Goal: Communication & Community: Ask a question

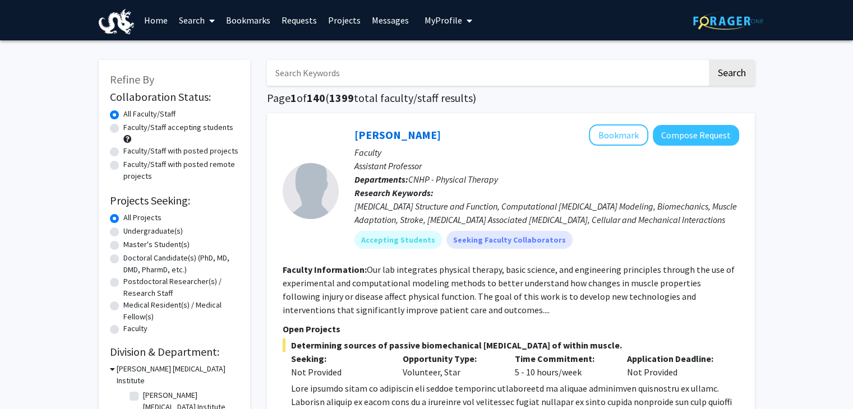
click at [390, 70] on input "Search Keywords" at bounding box center [487, 73] width 440 height 26
type input "peace"
click at [709, 60] on button "Search" at bounding box center [732, 73] width 46 height 26
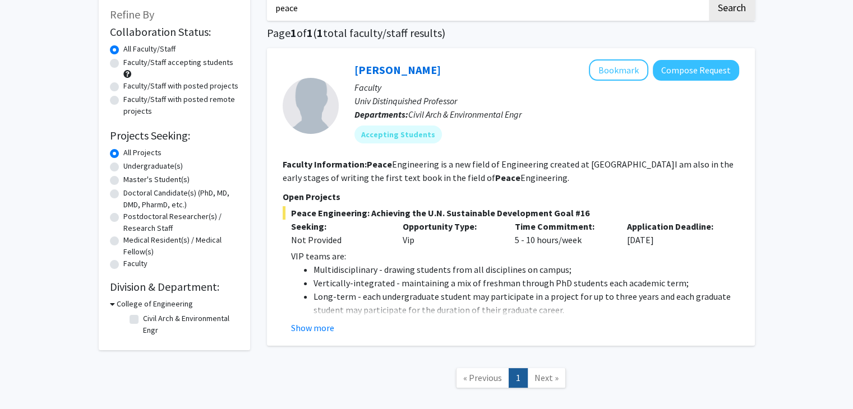
scroll to position [68, 0]
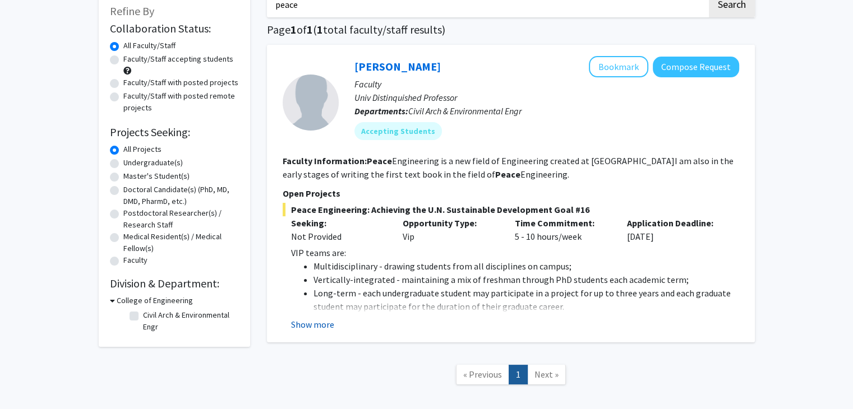
click at [317, 326] on button "Show more" at bounding box center [312, 324] width 43 height 13
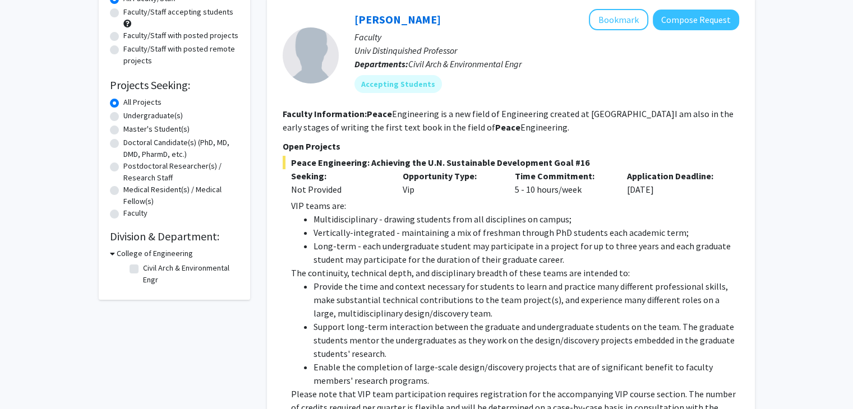
scroll to position [114, 0]
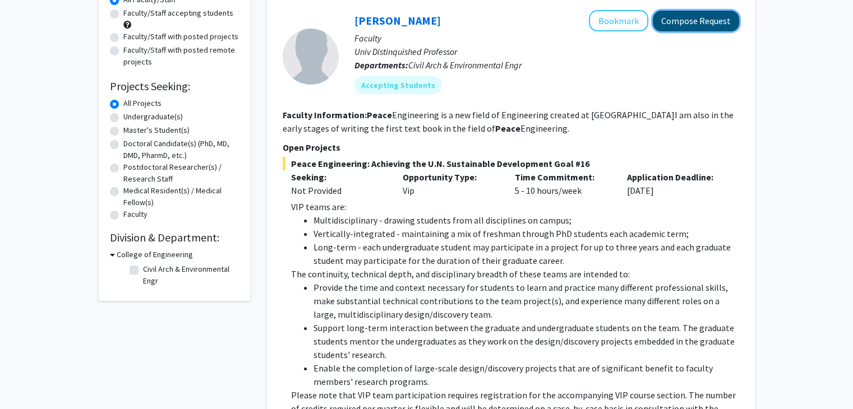
click at [681, 20] on button "Compose Request" at bounding box center [696, 21] width 86 height 21
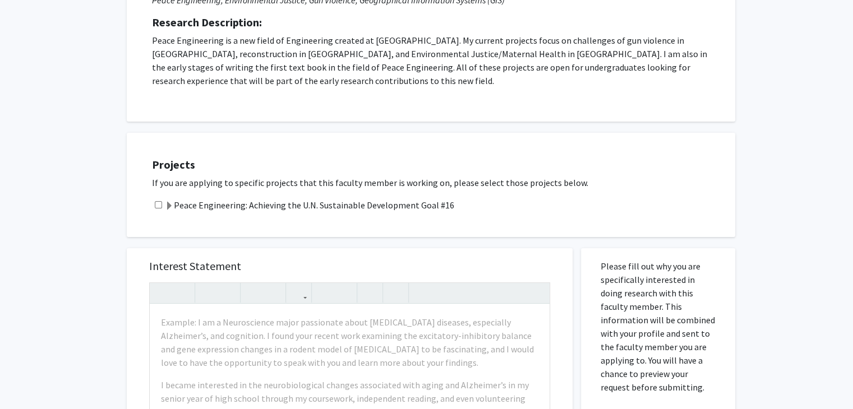
scroll to position [184, 0]
click at [158, 201] on input "checkbox" at bounding box center [158, 204] width 7 height 7
checkbox input "true"
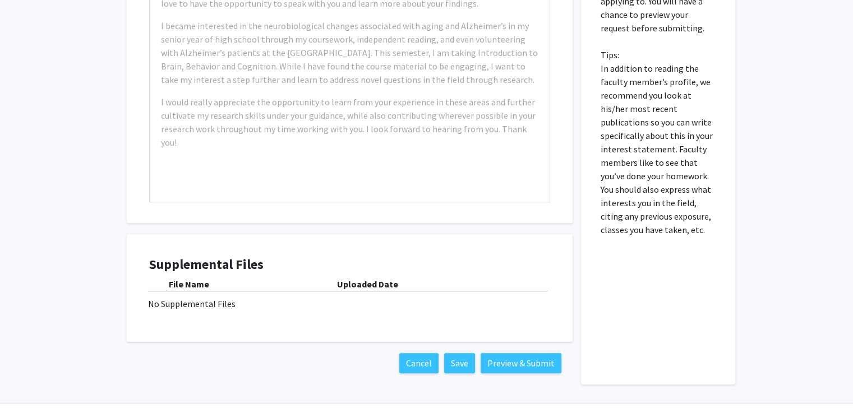
scroll to position [543, 0]
click at [210, 301] on div "Supplemental Files File Name Uploaded Date No Supplemental Files" at bounding box center [349, 288] width 401 height 63
click at [459, 353] on button "Save" at bounding box center [459, 363] width 31 height 20
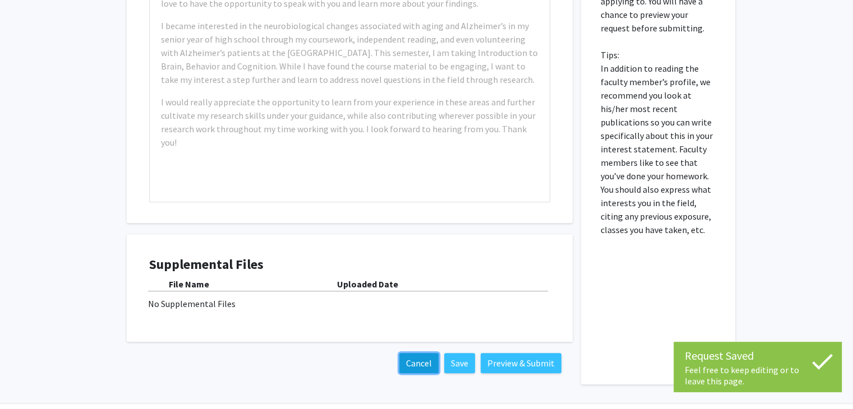
click at [405, 353] on button "Cancel" at bounding box center [418, 363] width 39 height 20
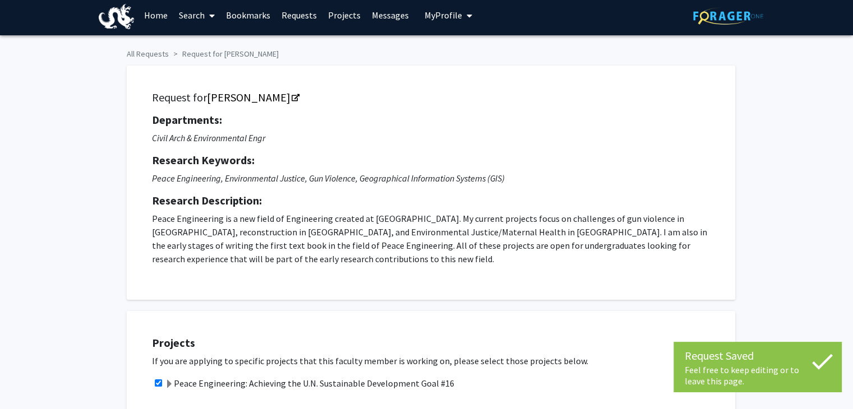
scroll to position [0, 0]
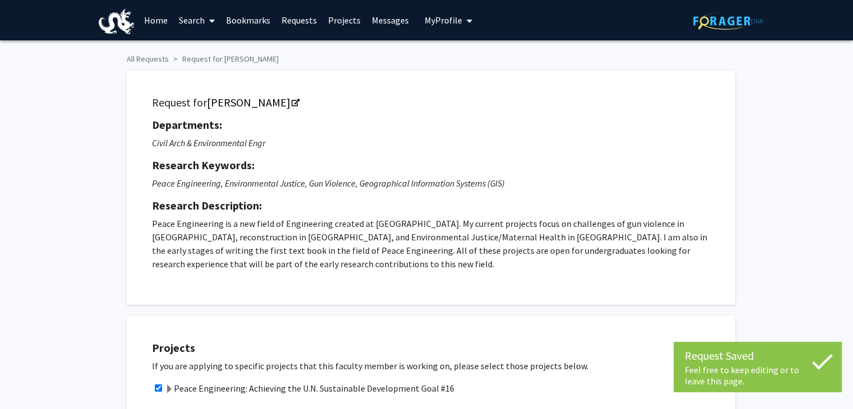
click at [433, 15] on span "My Profile" at bounding box center [444, 20] width 38 height 11
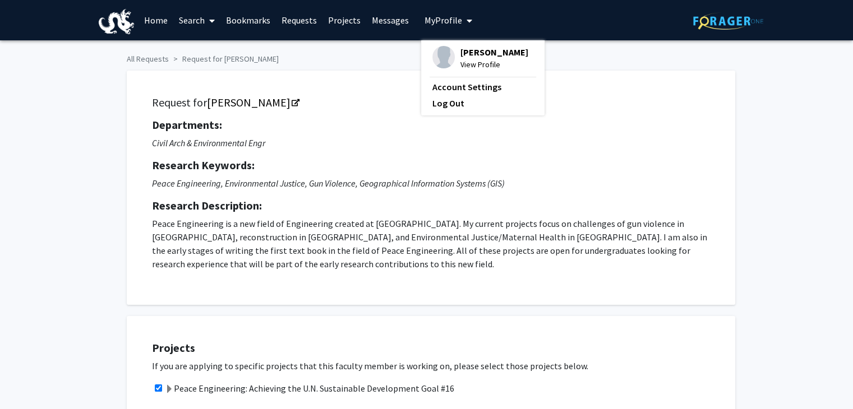
click at [460, 67] on span "View Profile" at bounding box center [494, 64] width 68 height 12
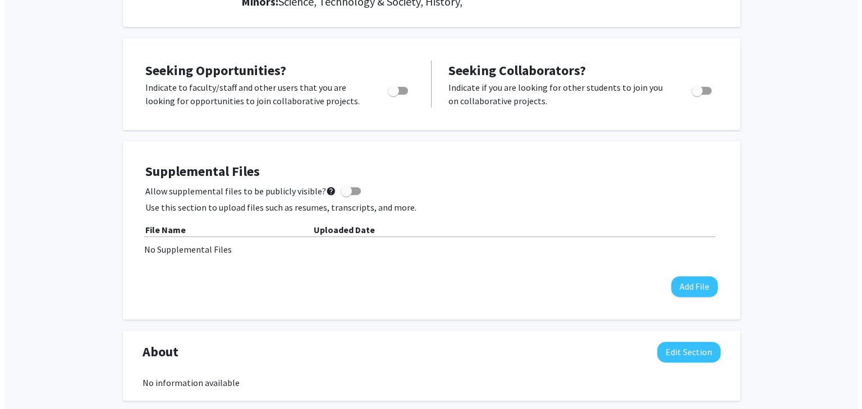
scroll to position [390, 0]
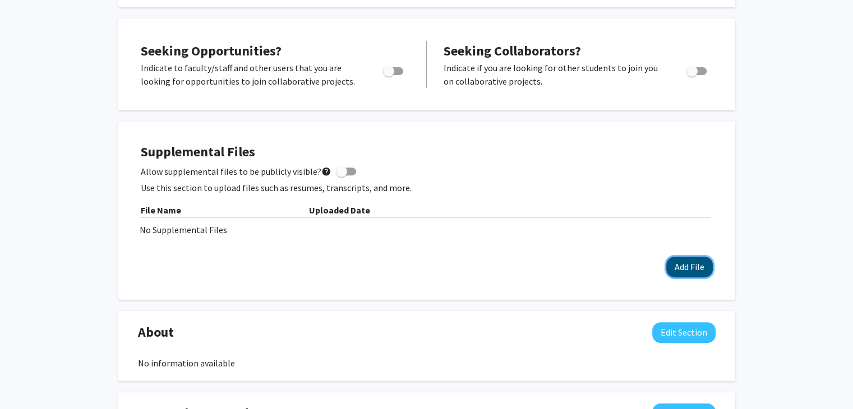
click at [671, 257] on button "Add File" at bounding box center [689, 267] width 47 height 21
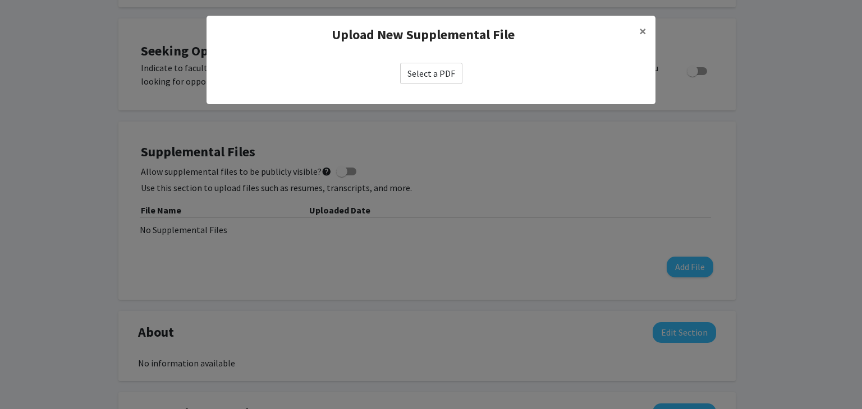
click at [437, 68] on label "Select a PDF" at bounding box center [431, 73] width 62 height 21
click at [0, 0] on input "Select a PDF" at bounding box center [0, 0] width 0 height 0
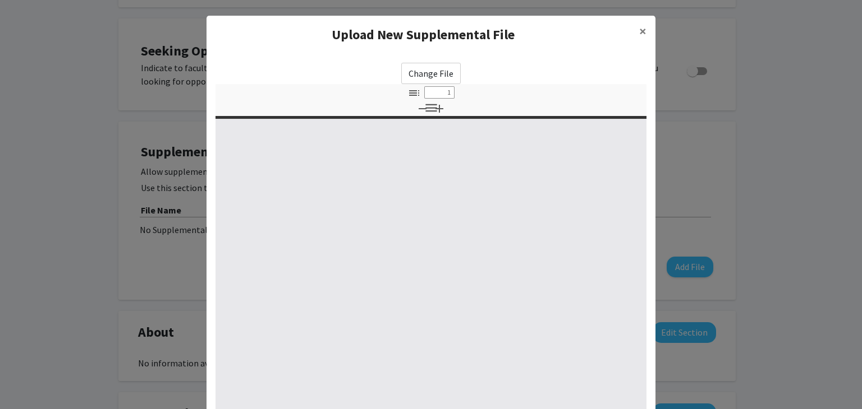
select select "custom"
type input "0"
select select "custom"
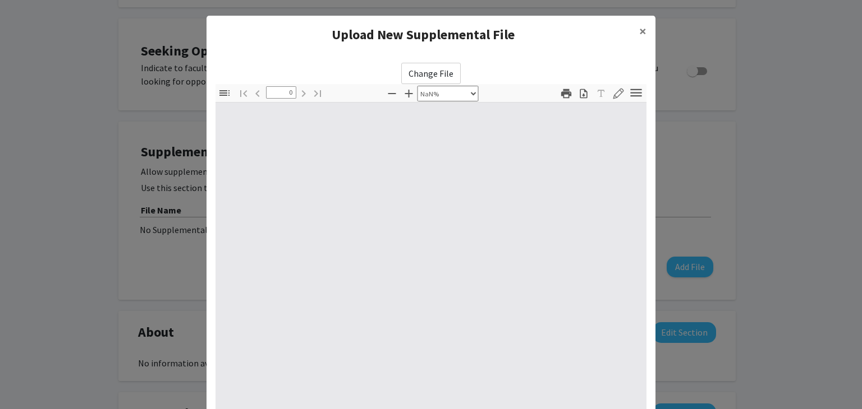
type input "1"
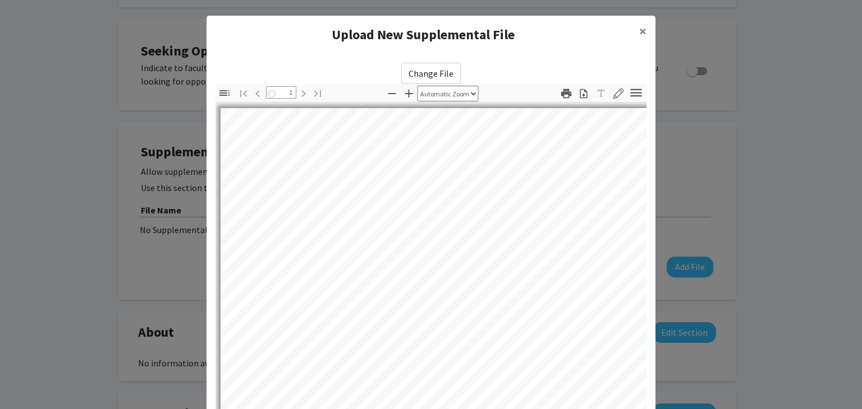
select select "auto"
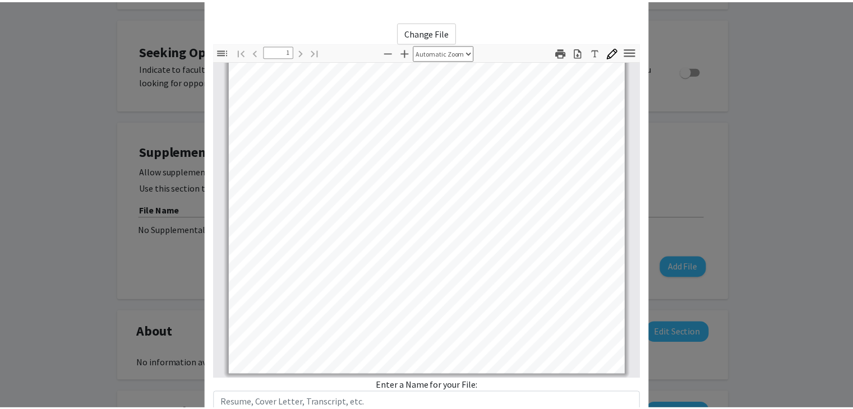
scroll to position [121, 0]
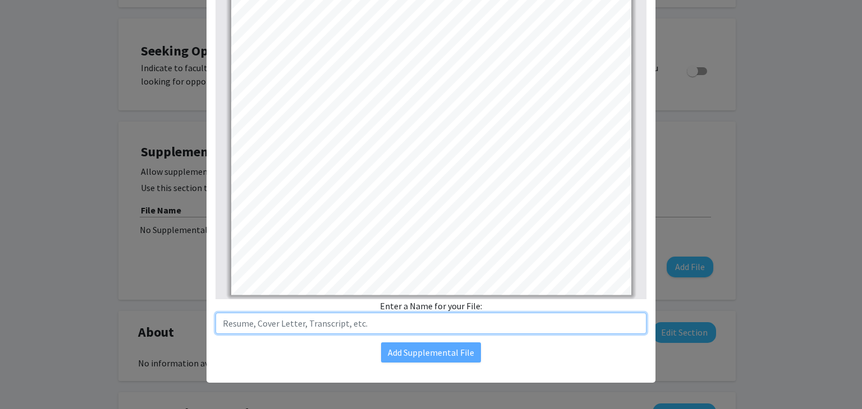
click at [329, 329] on input "text" at bounding box center [430, 323] width 431 height 21
type input "Resume"
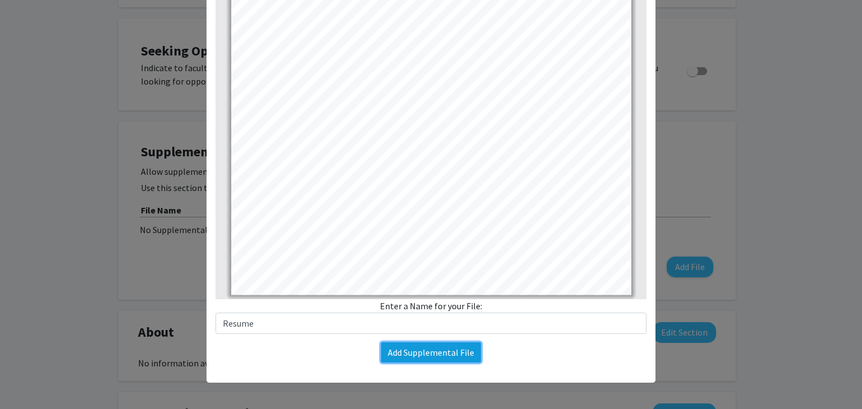
click at [411, 351] on button "Add Supplemental File" at bounding box center [431, 353] width 100 height 20
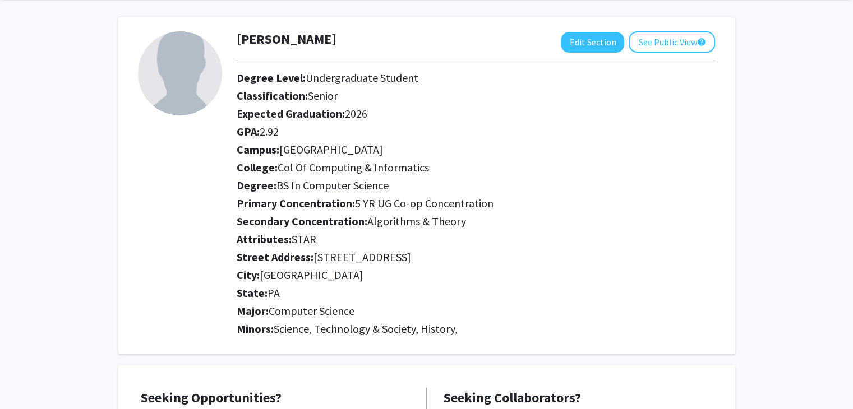
scroll to position [0, 0]
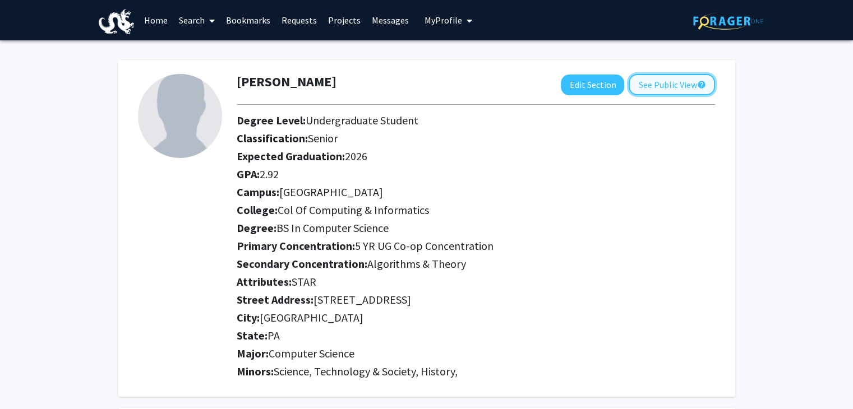
click at [646, 85] on button "See Public View help" at bounding box center [672, 84] width 86 height 21
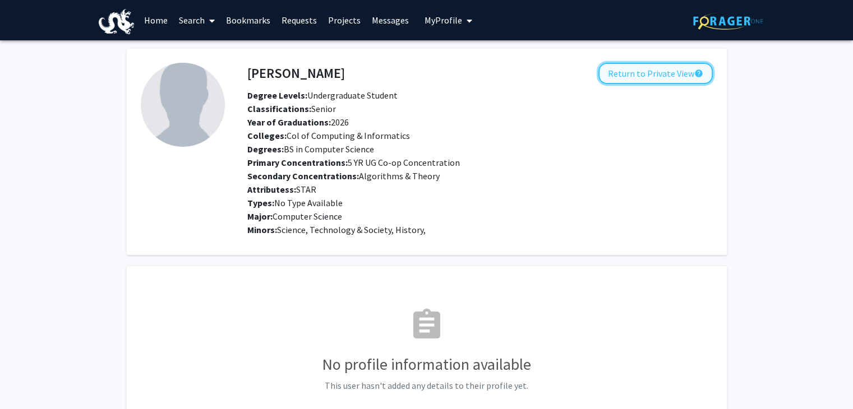
click at [685, 79] on button "Return to Private View help" at bounding box center [655, 73] width 114 height 21
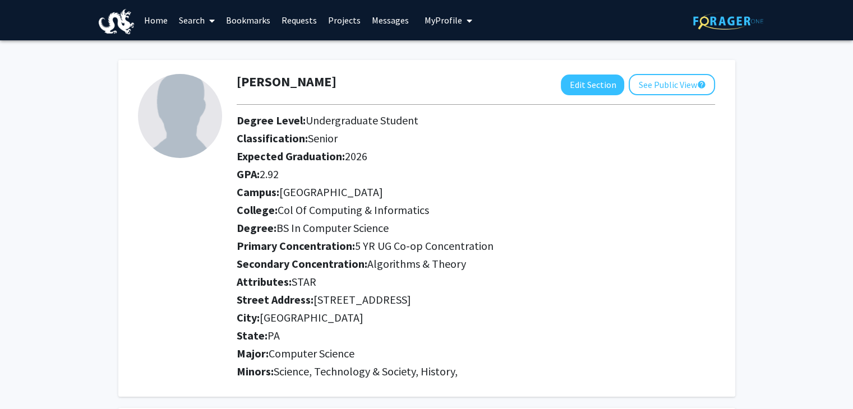
click at [195, 15] on link "Search" at bounding box center [196, 20] width 47 height 39
click at [154, 17] on link "Home" at bounding box center [156, 20] width 35 height 39
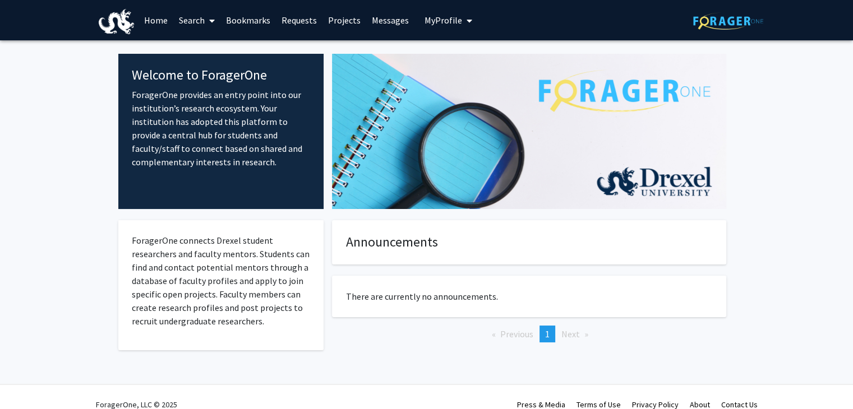
click at [332, 14] on link "Projects" at bounding box center [345, 20] width 44 height 39
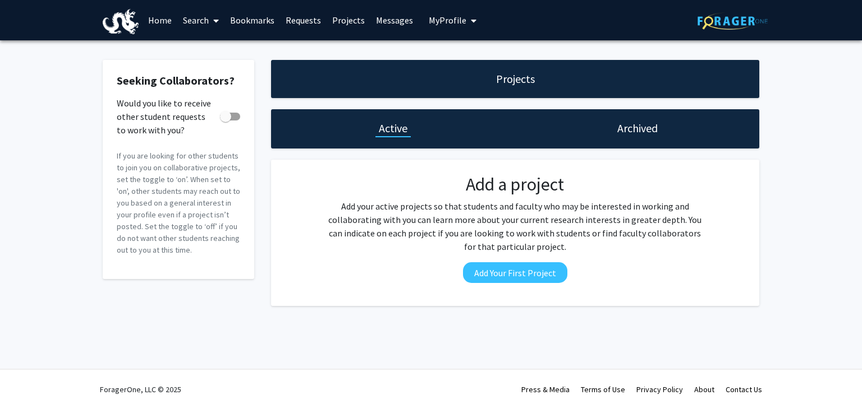
click at [307, 22] on link "Requests" at bounding box center [303, 20] width 47 height 39
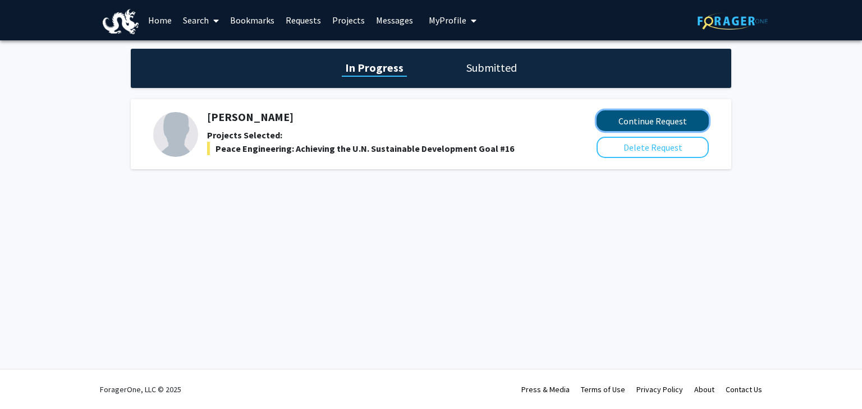
click at [665, 121] on button "Continue Request" at bounding box center [652, 120] width 112 height 21
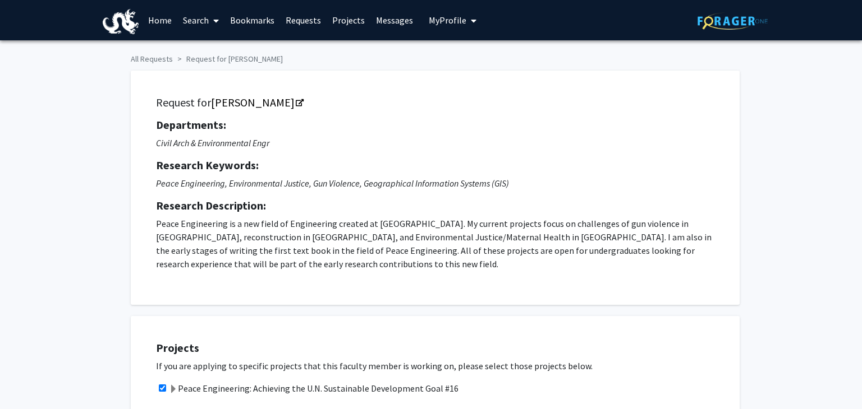
checkbox input "true"
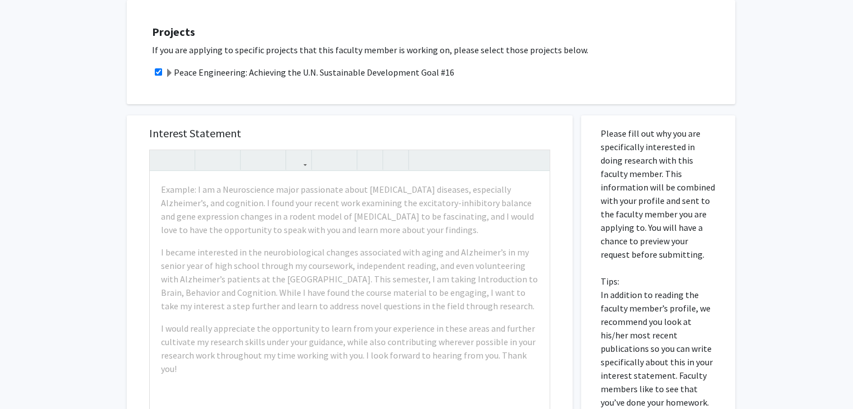
scroll to position [320, 0]
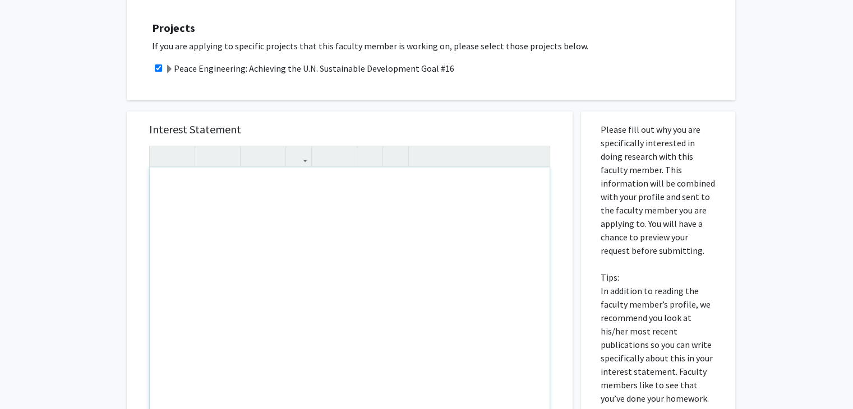
click at [237, 219] on div "Note to users with screen readers: Please press Alt+0 or Option+0 to deactivate…" at bounding box center [350, 296] width 400 height 257
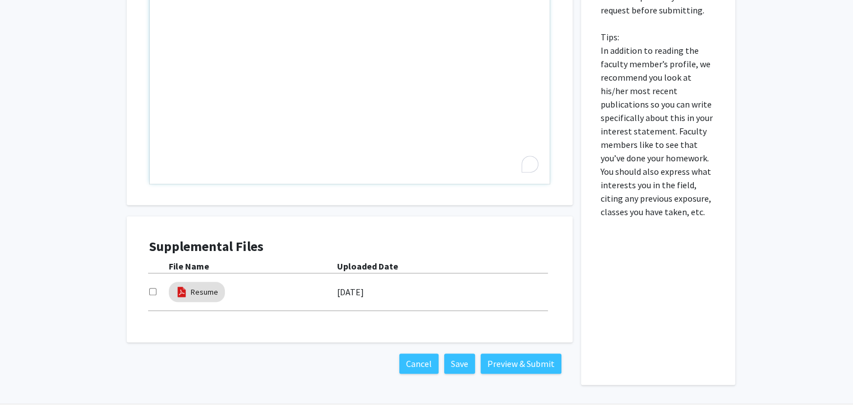
scroll to position [558, 0]
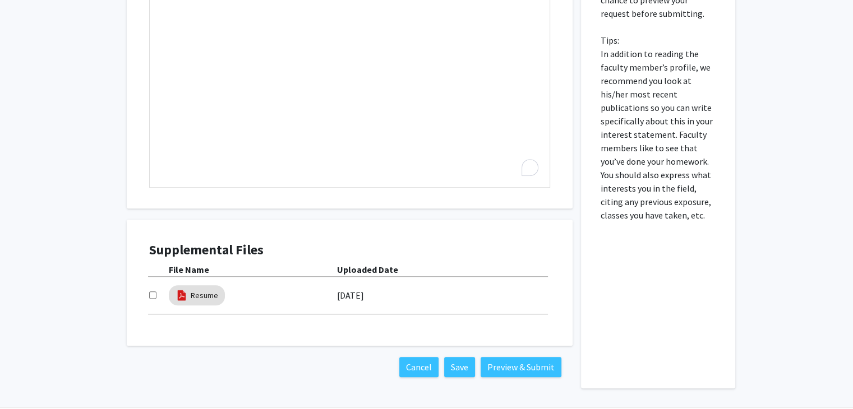
click at [153, 292] on input "checkbox" at bounding box center [152, 295] width 7 height 7
checkbox input "true"
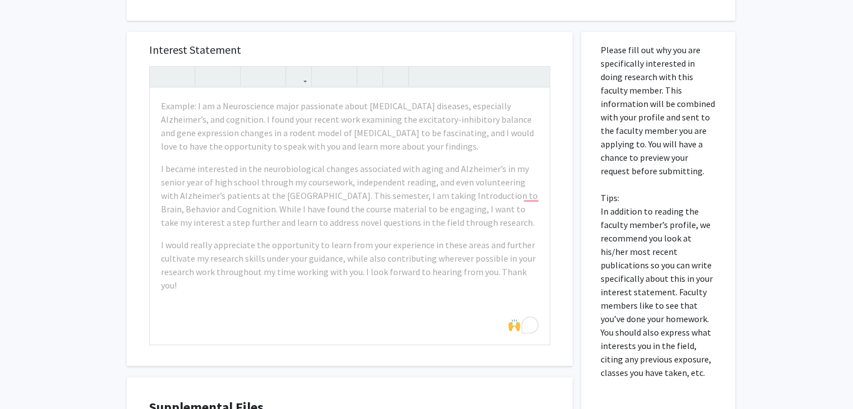
scroll to position [403, 0]
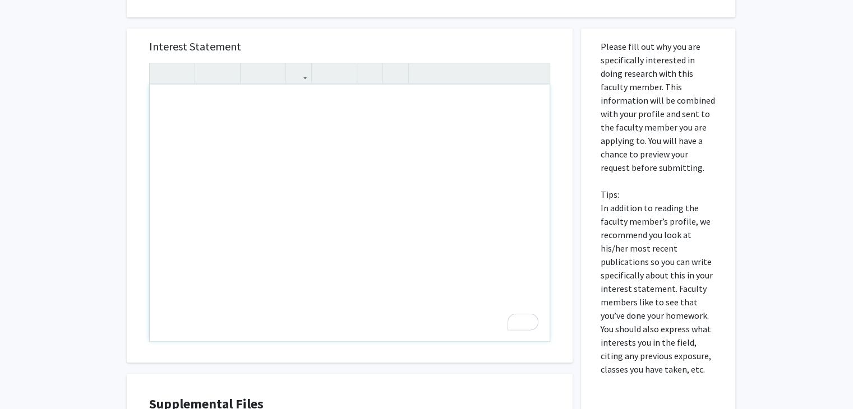
paste div "To enrich screen reader interactions, please activate Accessibility in Grammarl…"
type textarea "<l>Ip Dolorsita Consec! Ad elit se Doeiu, tem I ut l Etdolore Magnaal enima min…"
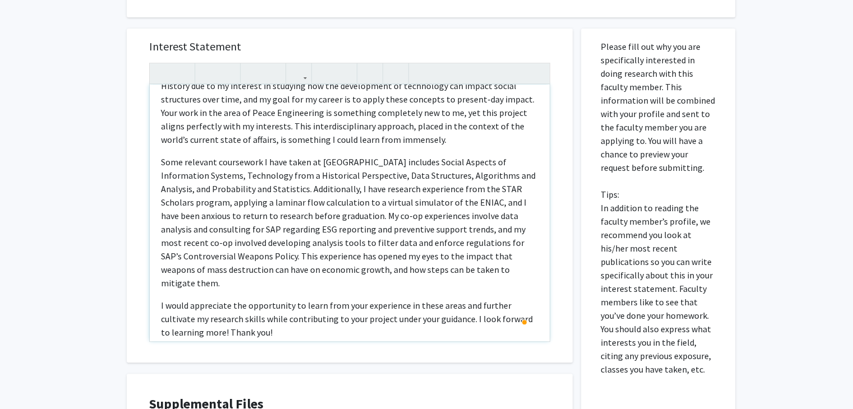
scroll to position [70, 0]
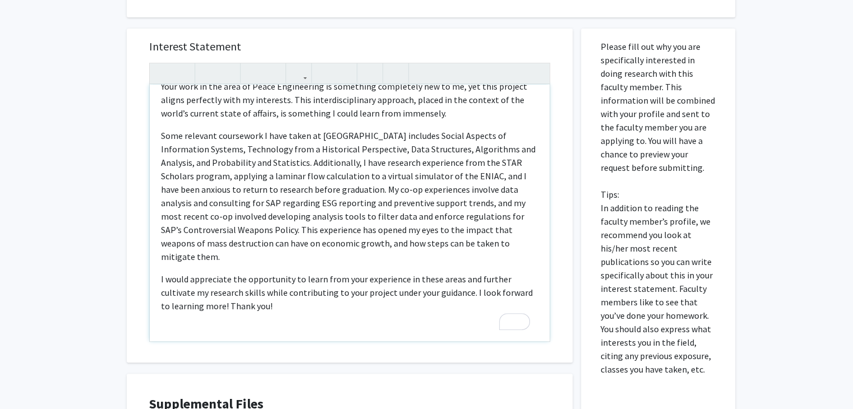
click at [269, 171] on p "Some relevant coursework I have taken at [GEOGRAPHIC_DATA] includes Social Aspe…" at bounding box center [349, 196] width 377 height 135
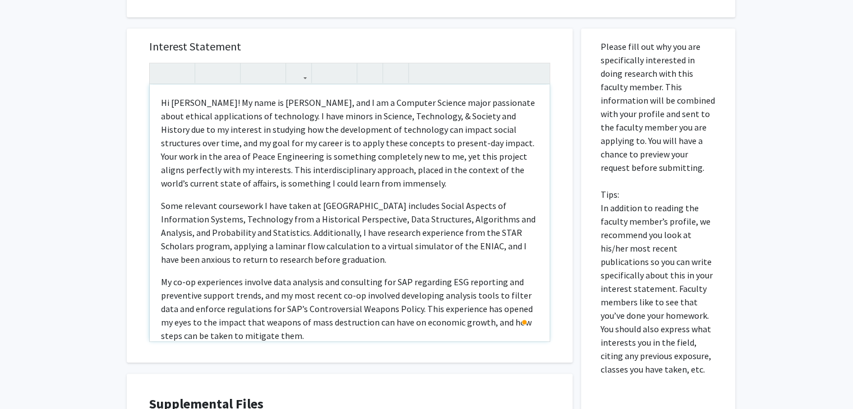
scroll to position [31, 0]
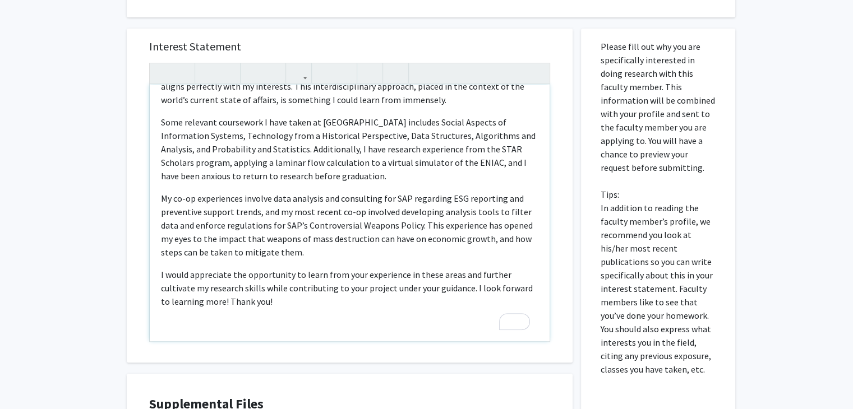
click at [193, 162] on p "Some relevant coursework I have taken at [GEOGRAPHIC_DATA] includes Social Aspe…" at bounding box center [349, 149] width 377 height 67
click at [347, 288] on p "I would appreciate the opportunity to learn from your experience in these areas…" at bounding box center [349, 288] width 377 height 40
click at [298, 167] on p "Some relevant coursework I have taken at [GEOGRAPHIC_DATA] includes Social Aspe…" at bounding box center [349, 149] width 377 height 67
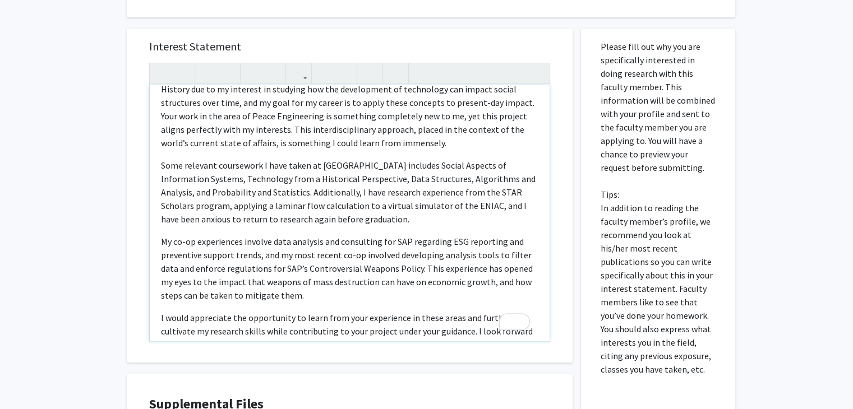
click at [280, 207] on p "Some relevant coursework I have taken at [GEOGRAPHIC_DATA] includes Social Aspe…" at bounding box center [349, 192] width 377 height 67
click at [284, 206] on p "Some relevant coursework I have taken at [GEOGRAPHIC_DATA] includes Social Aspe…" at bounding box center [349, 192] width 377 height 67
click at [346, 235] on p "My co-op experiences involve data analysis and consulting for SAP regarding ESG…" at bounding box center [349, 268] width 377 height 67
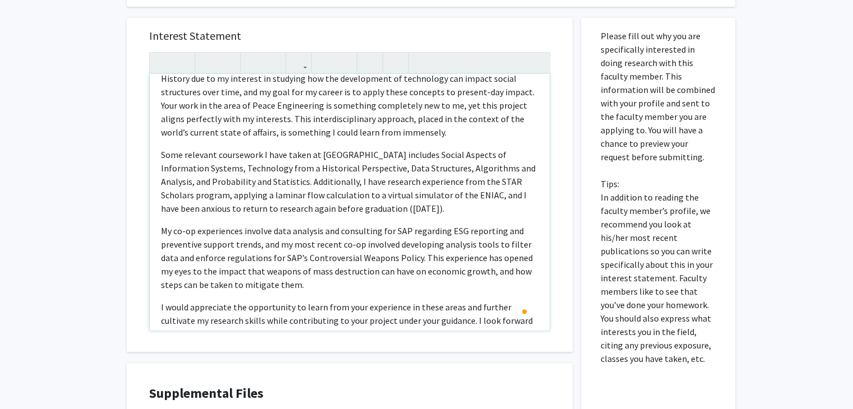
click at [368, 279] on div "Hi [PERSON_NAME]! My name is [PERSON_NAME], and I am a Computer Science major p…" at bounding box center [350, 202] width 400 height 257
click at [347, 270] on p "My co-op experiences involve data analysis and consulting for SAP regarding ESG…" at bounding box center [349, 257] width 377 height 67
click at [369, 122] on p "Hi [PERSON_NAME]! My name is [PERSON_NAME], and I am a Computer Science major p…" at bounding box center [349, 92] width 377 height 94
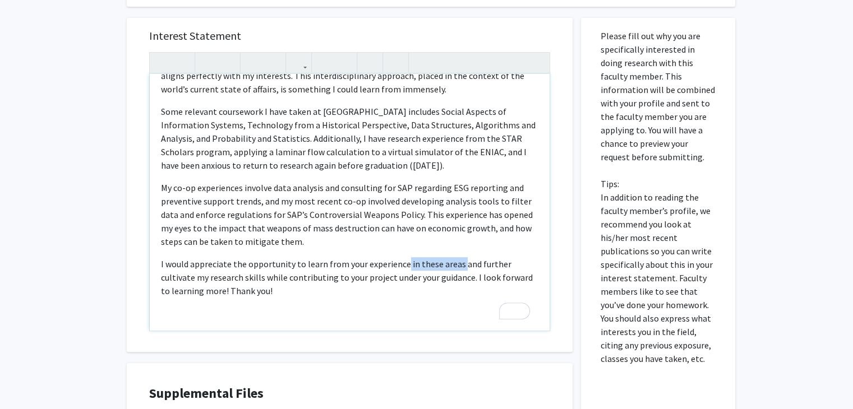
drag, startPoint x: 457, startPoint y: 251, endPoint x: 400, endPoint y: 251, distance: 56.7
click at [400, 257] on p "I would appreciate the opportunity to learn from your experience in these areas…" at bounding box center [349, 277] width 377 height 40
click at [391, 288] on div "Hi [PERSON_NAME]! My name is [PERSON_NAME], and I am a Computer Science major p…" at bounding box center [350, 202] width 400 height 257
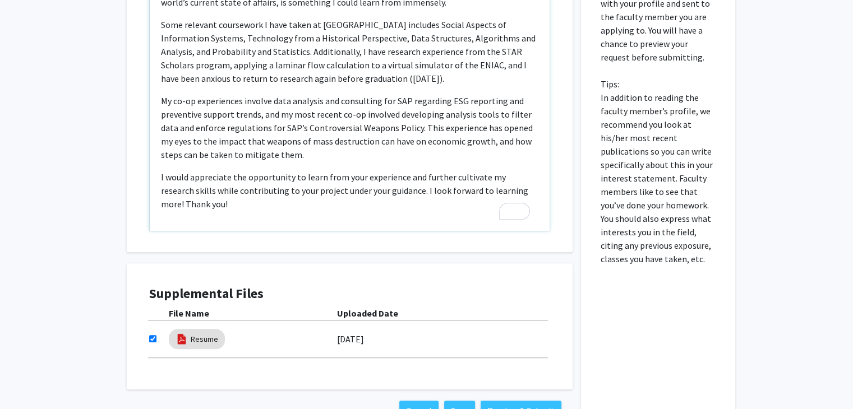
type textarea "<l>Ip Dolorsita Consec! Ad elit se Doeiu, tem I ut l Etdolore Magnaal enima min…"
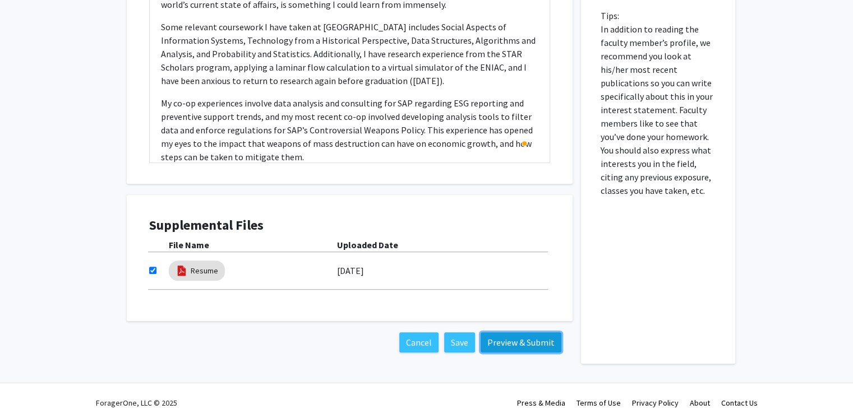
click at [519, 333] on button "Preview & Submit" at bounding box center [521, 343] width 81 height 20
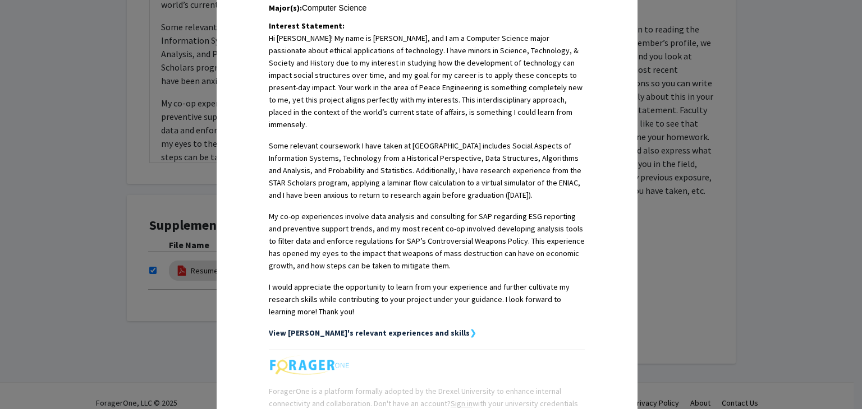
drag, startPoint x: 406, startPoint y: 308, endPoint x: 397, endPoint y: 310, distance: 8.7
click at [397, 328] on strong "View [PERSON_NAME]'s relevant experiences and skills" at bounding box center [369, 333] width 201 height 10
click at [415, 328] on strong "View [PERSON_NAME]'s relevant experiences and skills" at bounding box center [369, 333] width 201 height 10
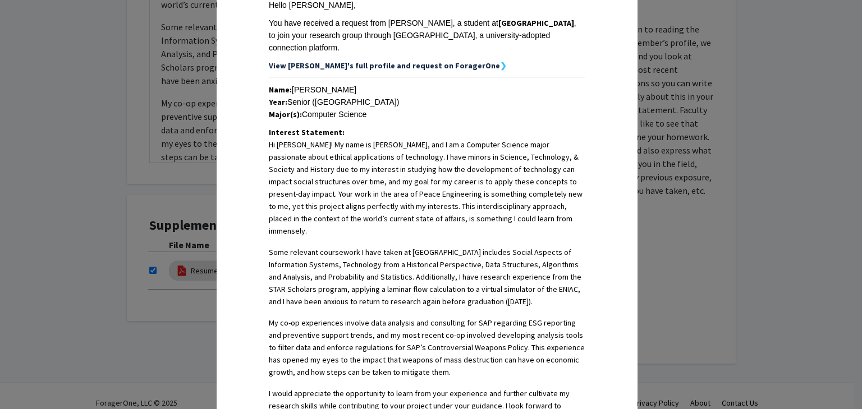
scroll to position [373, 0]
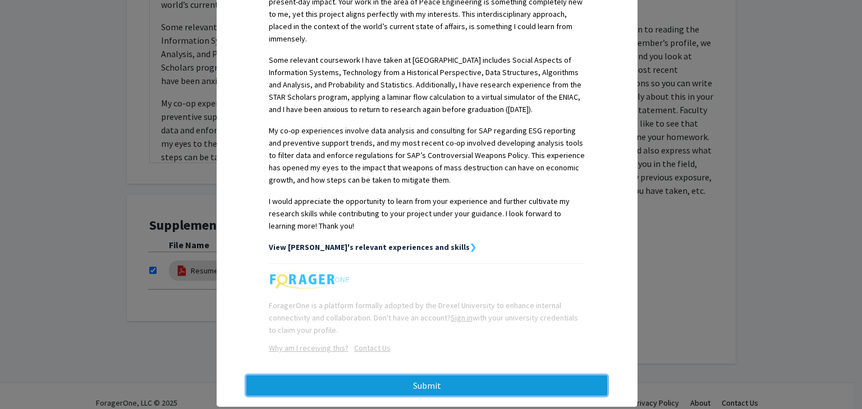
click at [439, 376] on button "Submit" at bounding box center [426, 386] width 361 height 20
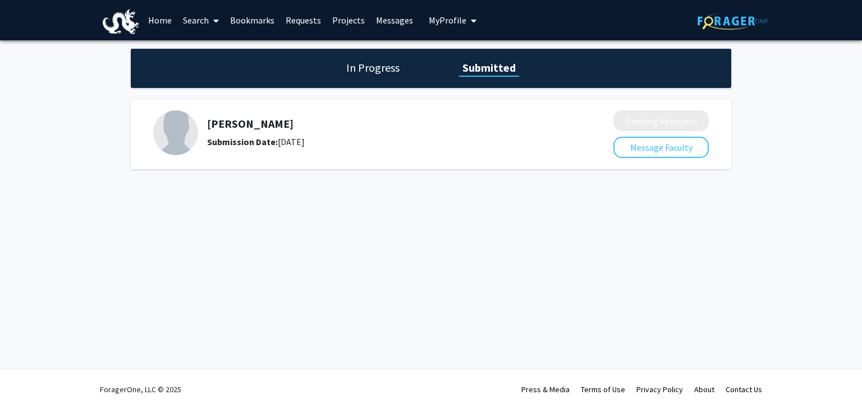
click at [655, 334] on div "Skip navigation Home Search Bookmarks Requests Projects Messages My Profile [PE…" at bounding box center [431, 204] width 862 height 409
